Goal: Task Accomplishment & Management: Complete application form

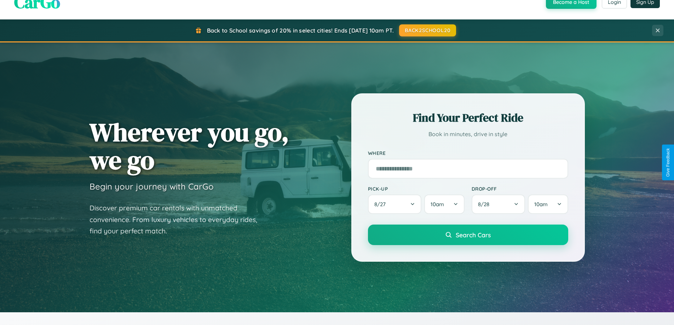
scroll to position [829, 0]
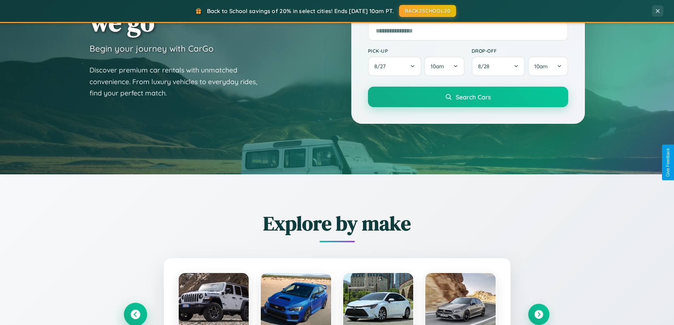
click at [135, 314] on icon at bounding box center [136, 315] width 10 height 10
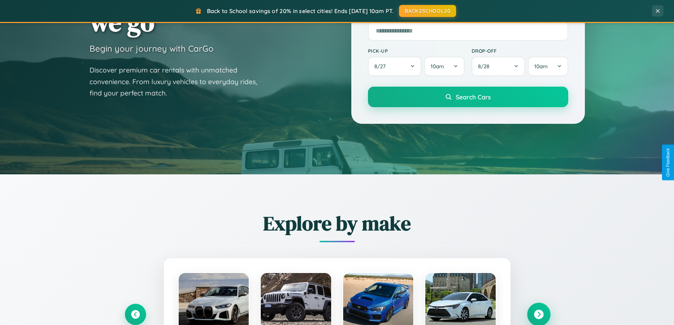
click at [539, 314] on icon at bounding box center [539, 315] width 10 height 10
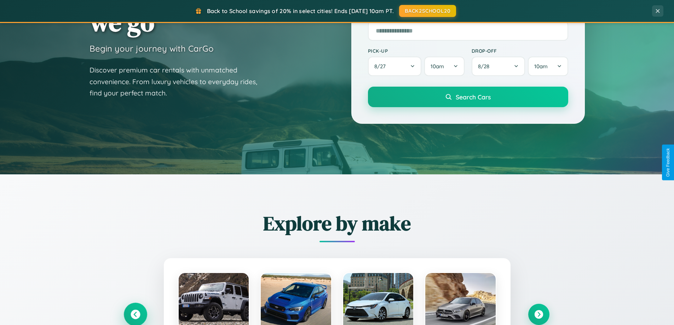
click at [135, 315] on icon at bounding box center [136, 315] width 10 height 10
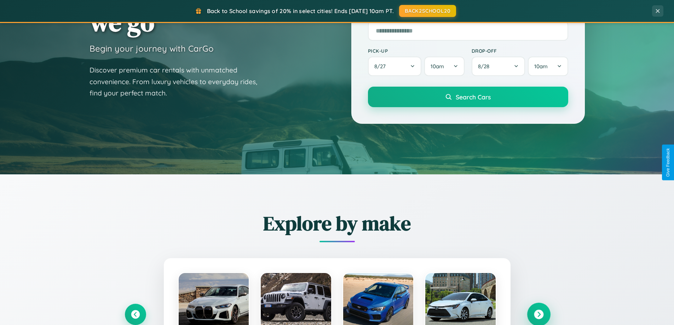
click at [539, 314] on icon at bounding box center [539, 315] width 10 height 10
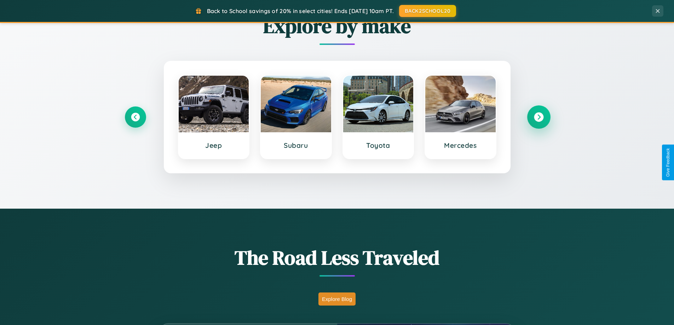
scroll to position [487, 0]
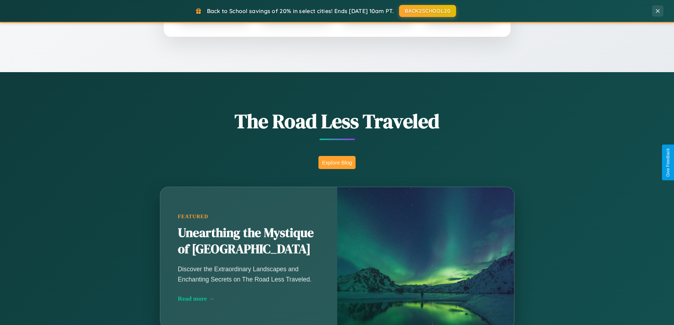
click at [337, 162] on button "Explore Blog" at bounding box center [337, 162] width 37 height 13
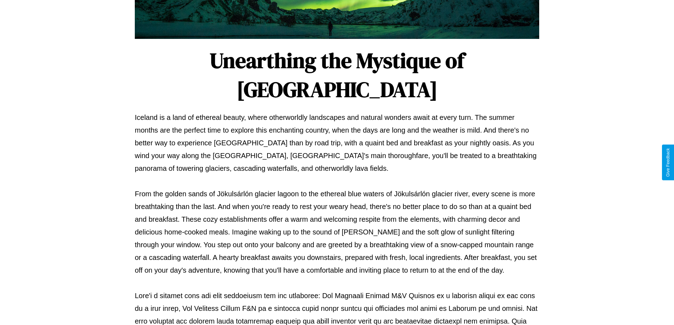
scroll to position [229, 0]
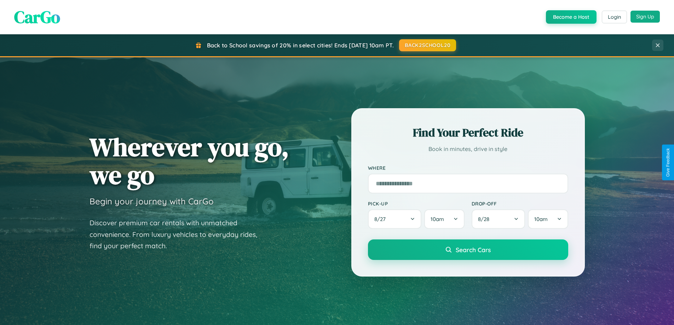
click at [645, 17] on button "Sign Up" at bounding box center [645, 17] width 29 height 12
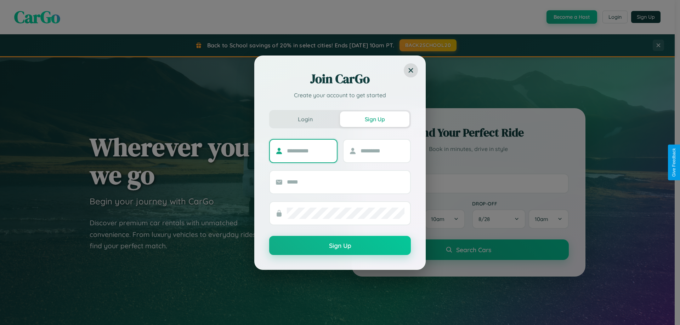
click at [309, 151] on input "text" at bounding box center [309, 150] width 44 height 11
type input "******"
click at [382, 151] on input "text" at bounding box center [382, 150] width 44 height 11
type input "*******"
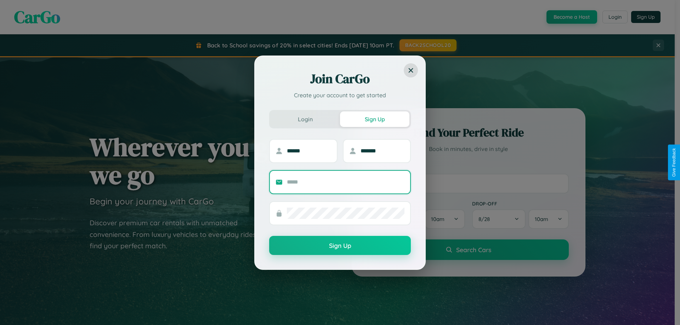
click at [345, 182] on input "text" at bounding box center [345, 182] width 117 height 11
type input "**********"
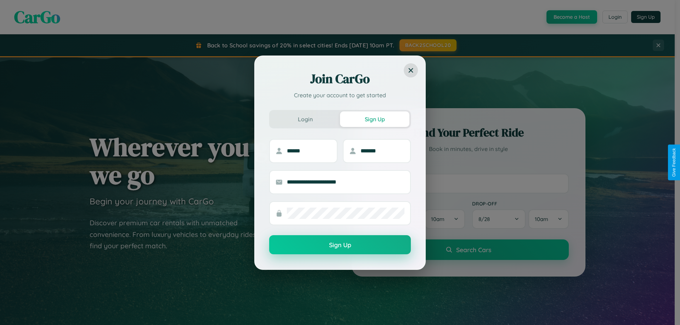
click at [340, 245] on button "Sign Up" at bounding box center [340, 244] width 142 height 19
